Goal: Task Accomplishment & Management: Manage account settings

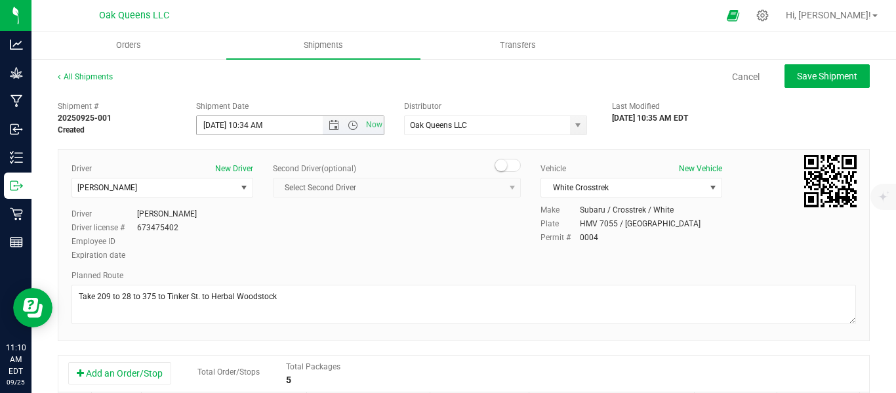
click at [261, 125] on input "[DATE] 10:34 AM" at bounding box center [271, 125] width 148 height 18
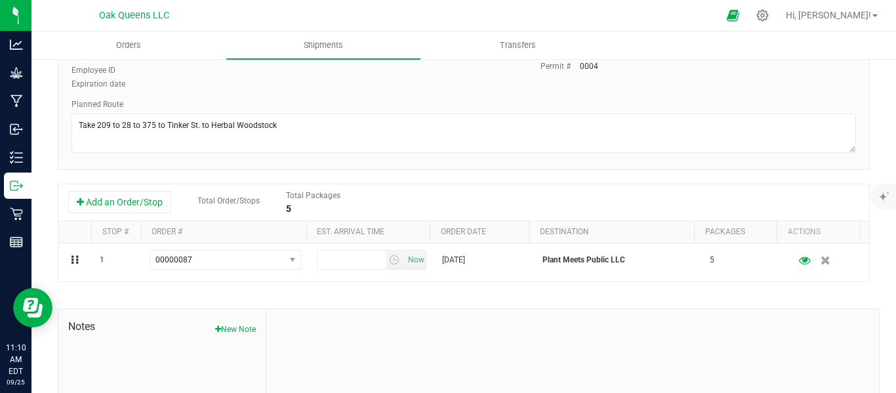
scroll to position [277, 0]
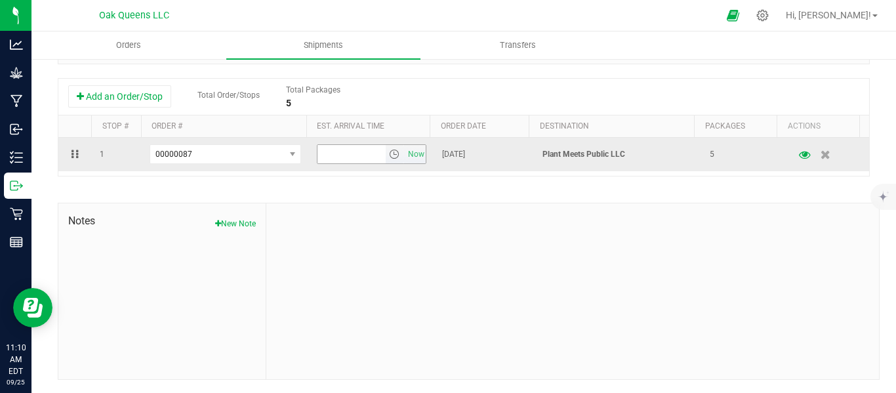
type input "[DATE] 11:11AM"
click at [335, 155] on input "7:00 PM" at bounding box center [351, 154] width 68 height 18
drag, startPoint x: 363, startPoint y: 155, endPoint x: 308, endPoint y: 141, distance: 56.9
click at [309, 141] on td "7:00 PM Now" at bounding box center [371, 154] width 125 height 33
type input "12:00 PM"
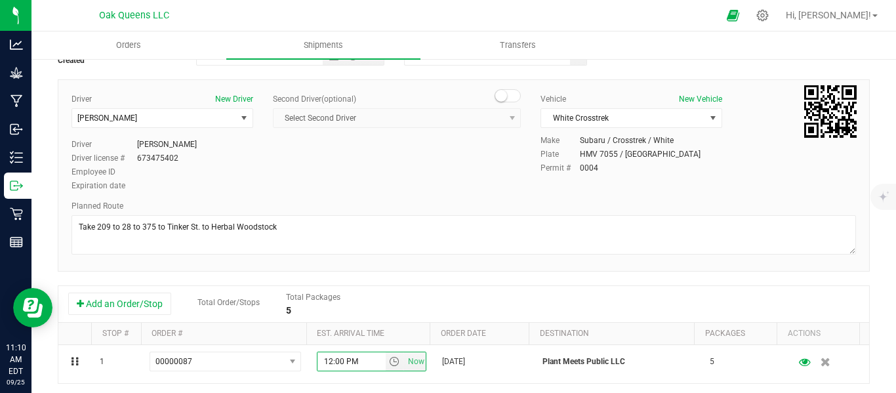
scroll to position [0, 0]
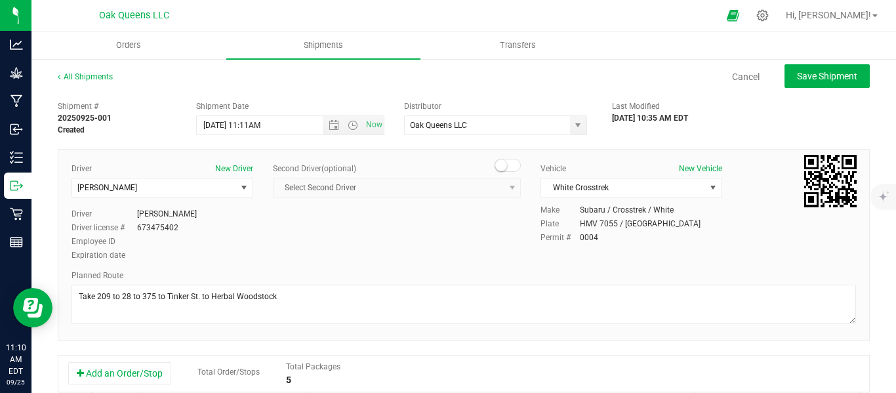
click at [799, 63] on div "All Shipments Cancel Save Shipment Shipment # 20250925-001 Created Shipment Dat…" at bounding box center [463, 364] width 864 height 612
click at [797, 75] on span "Save Shipment" at bounding box center [827, 76] width 60 height 10
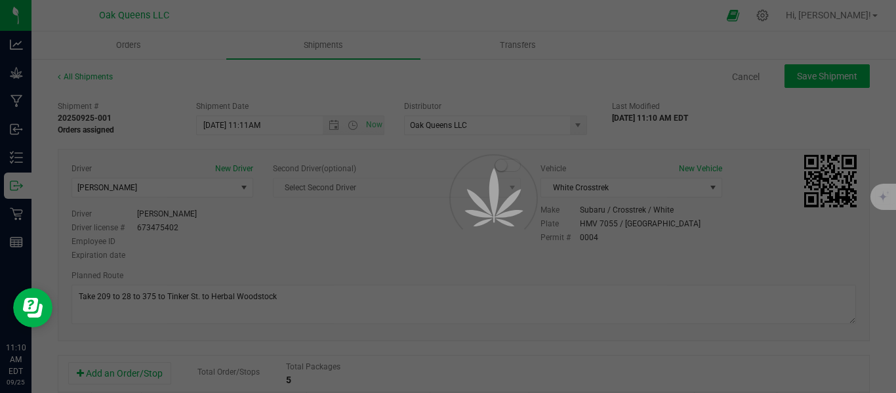
type input "[DATE] 3:10 PM"
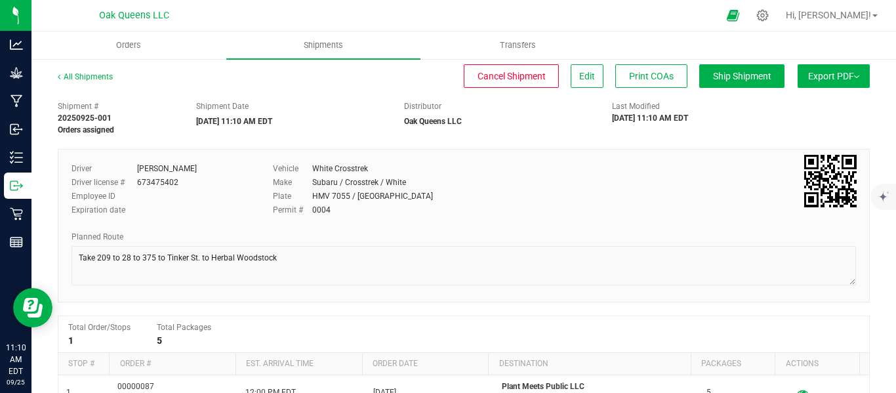
click at [808, 77] on span "Export PDF" at bounding box center [833, 76] width 51 height 10
click at [787, 123] on span "Manifest by Lot" at bounding box center [800, 124] width 54 height 9
